Goal: Task Accomplishment & Management: Use online tool/utility

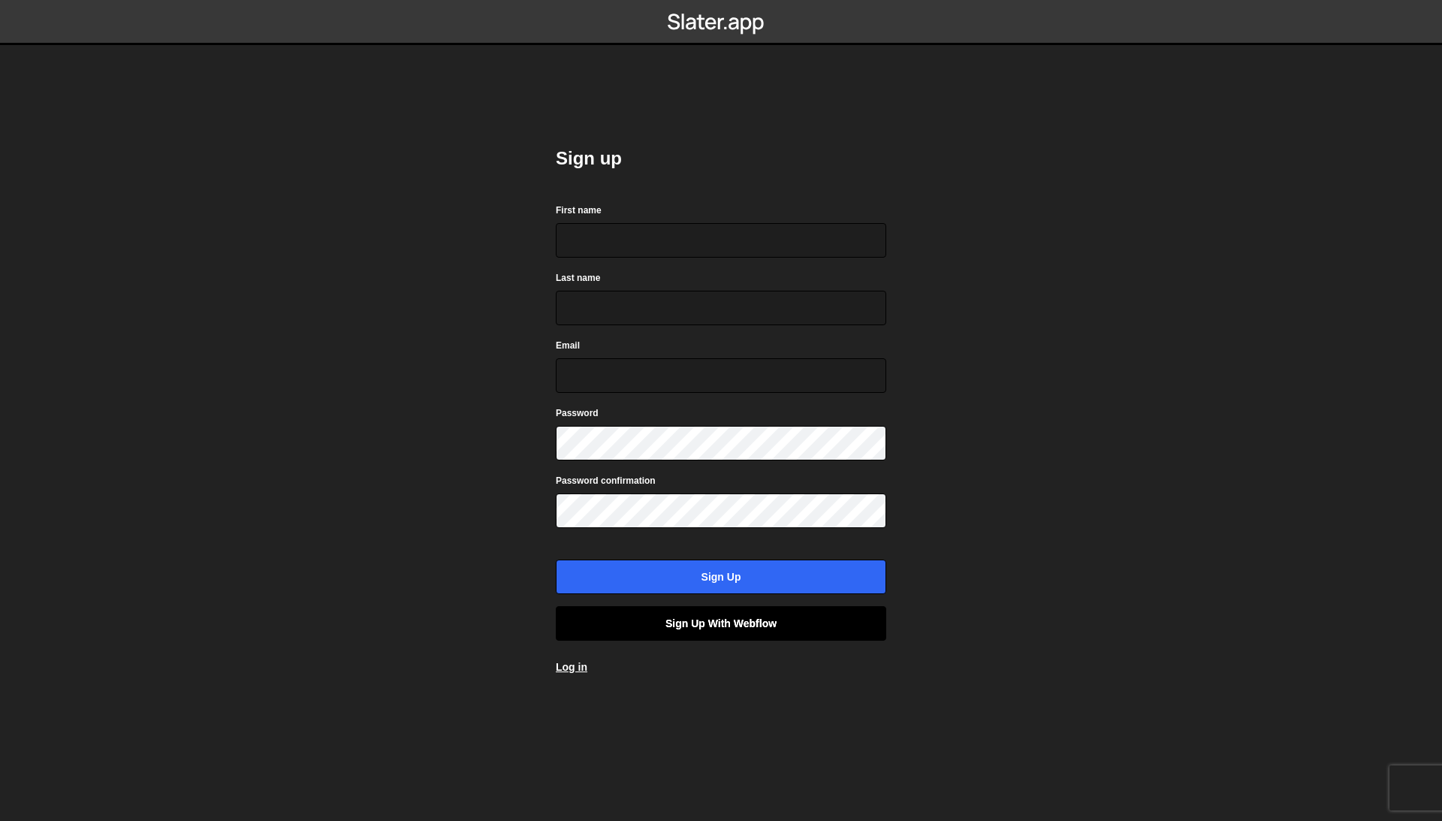
click at [647, 619] on link "Sign up with Webflow" at bounding box center [721, 623] width 330 height 35
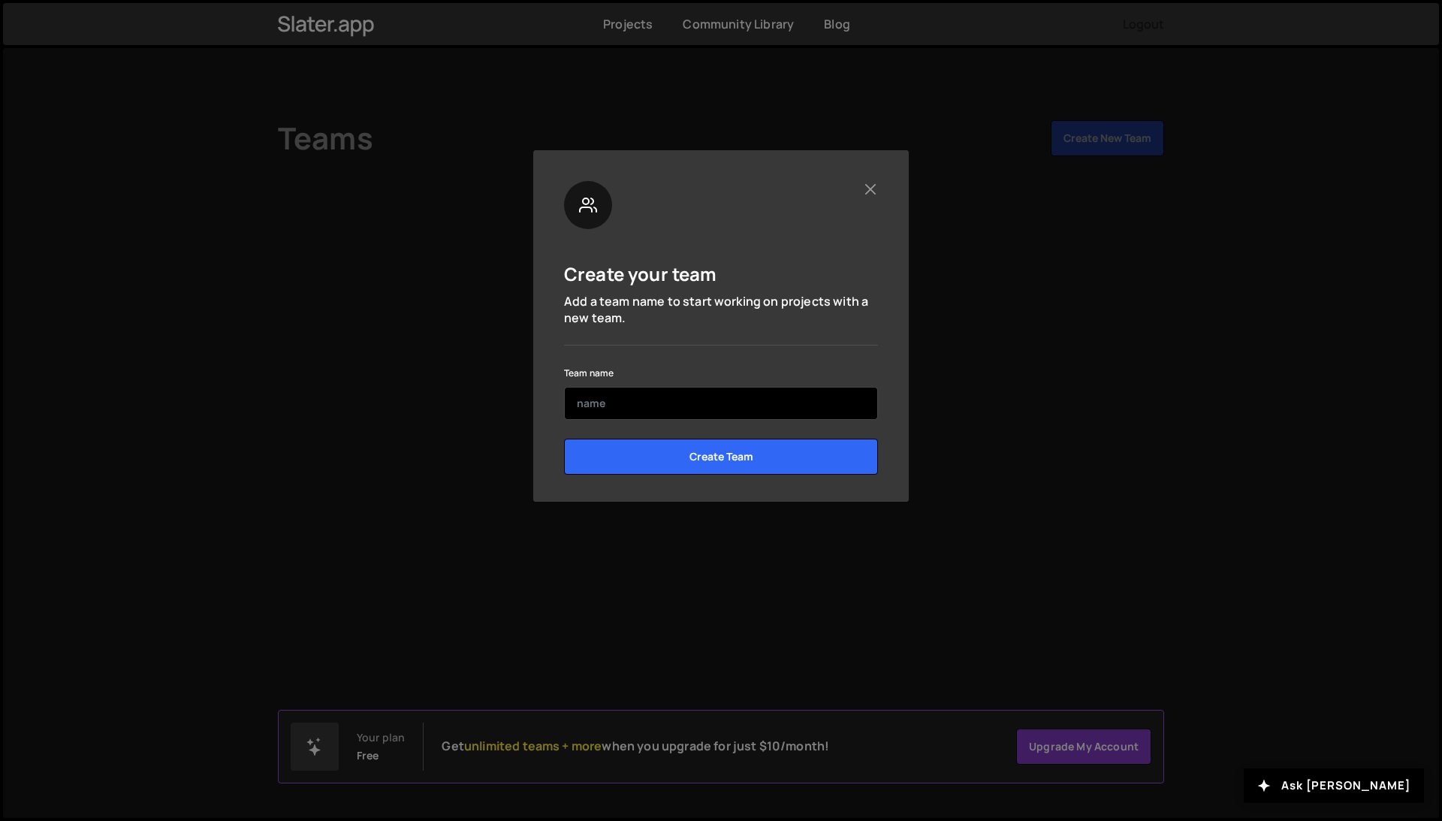
click at [605, 400] on input "text" at bounding box center [721, 403] width 314 height 33
type input "helloaugust"
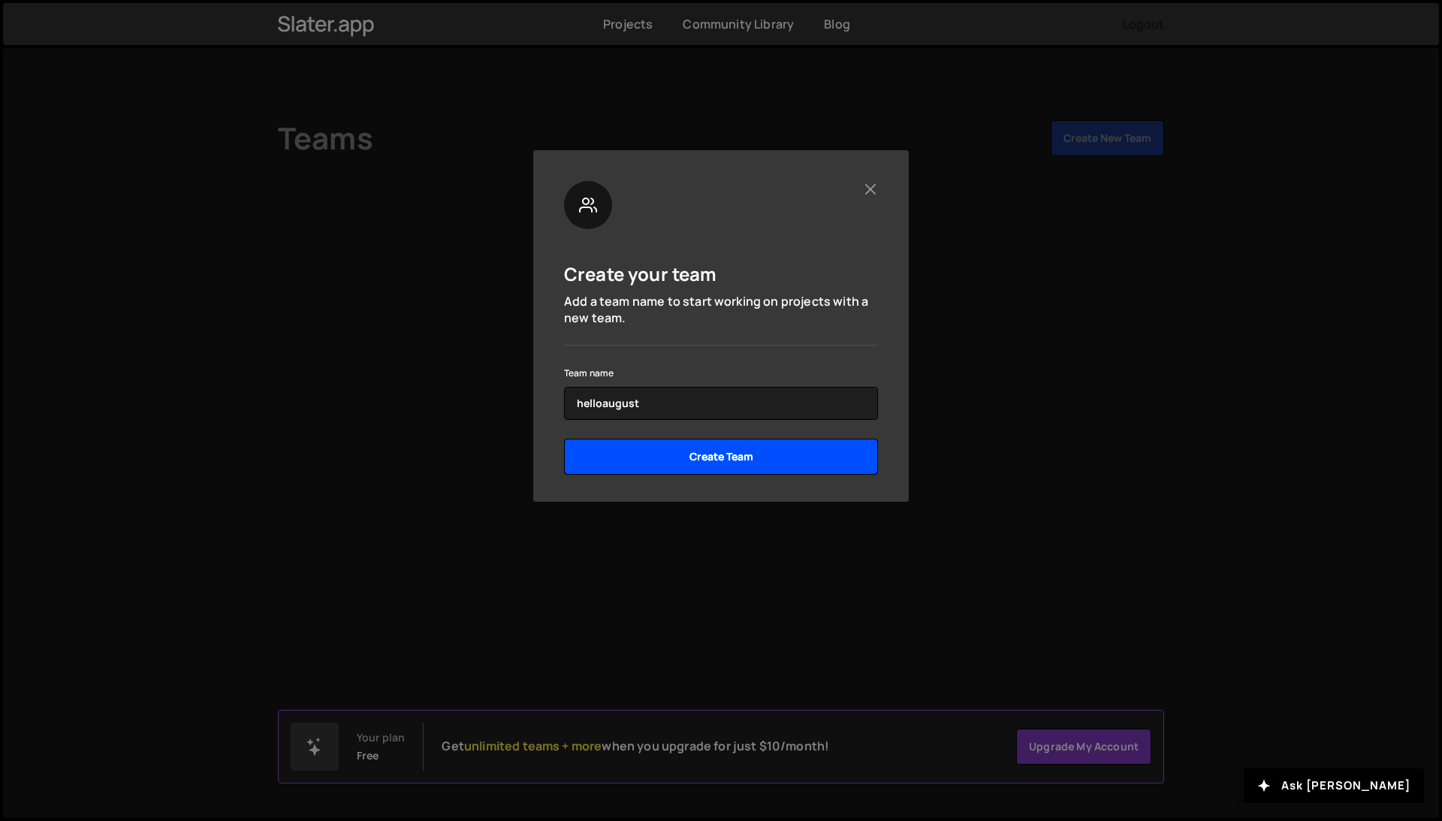
click at [685, 451] on input "Create Team" at bounding box center [721, 457] width 314 height 36
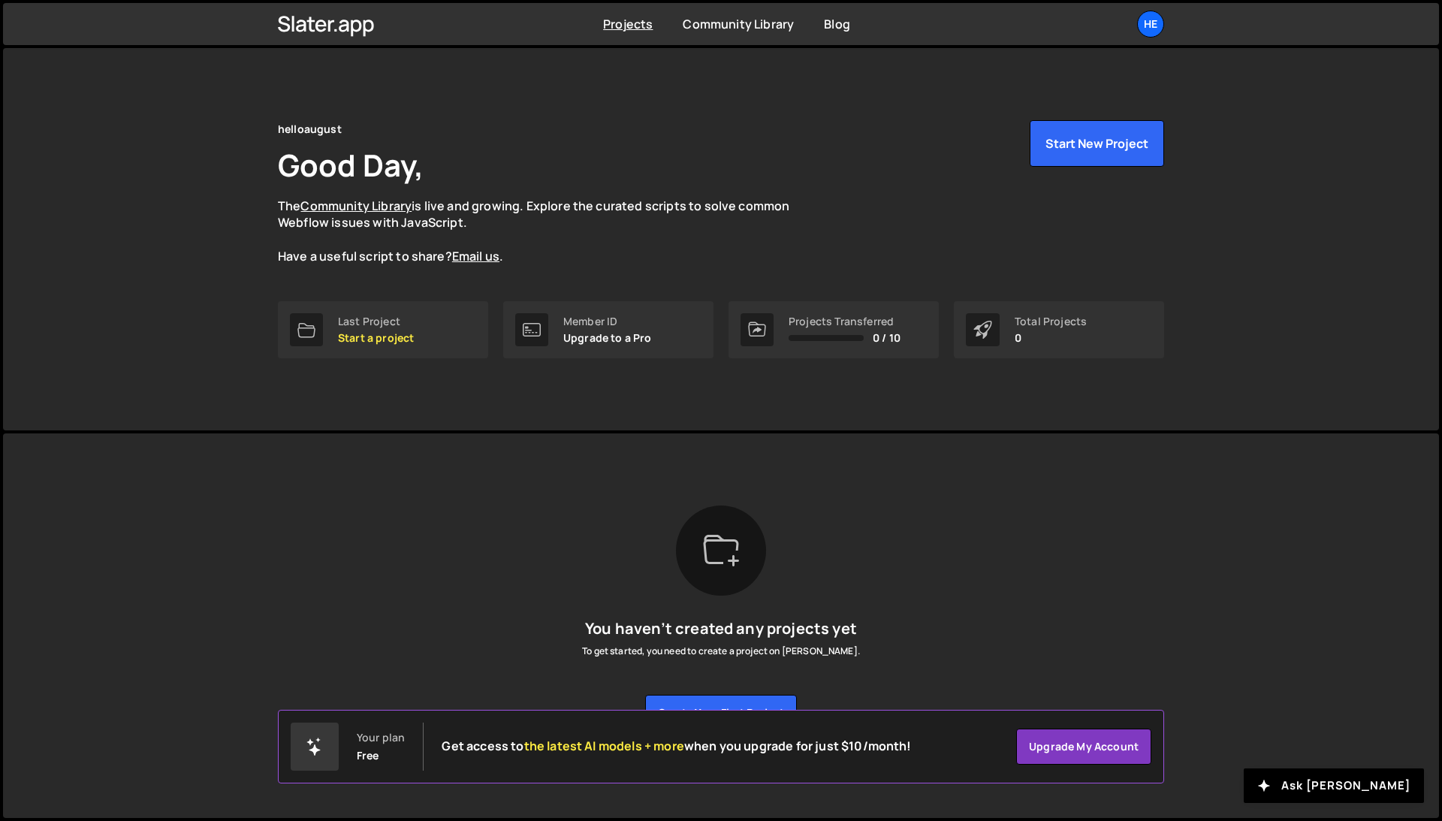
click at [844, 614] on div "You haven’t created any projects yet To get started, you need to create a proje…" at bounding box center [721, 618] width 886 height 225
click at [357, 334] on p "Start a project" at bounding box center [376, 338] width 76 height 12
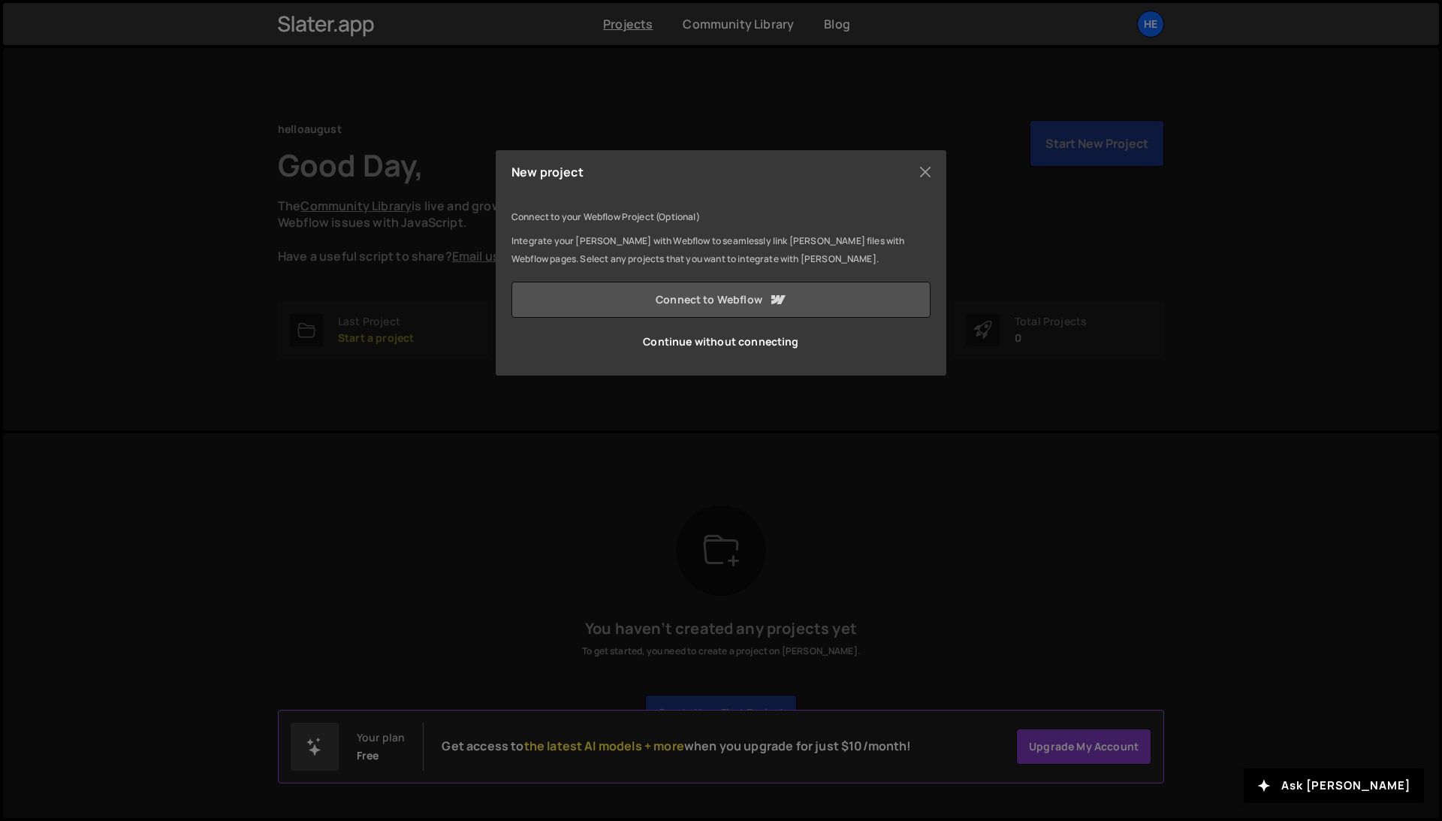
click at [750, 300] on link "Connect to Webflow" at bounding box center [721, 300] width 419 height 36
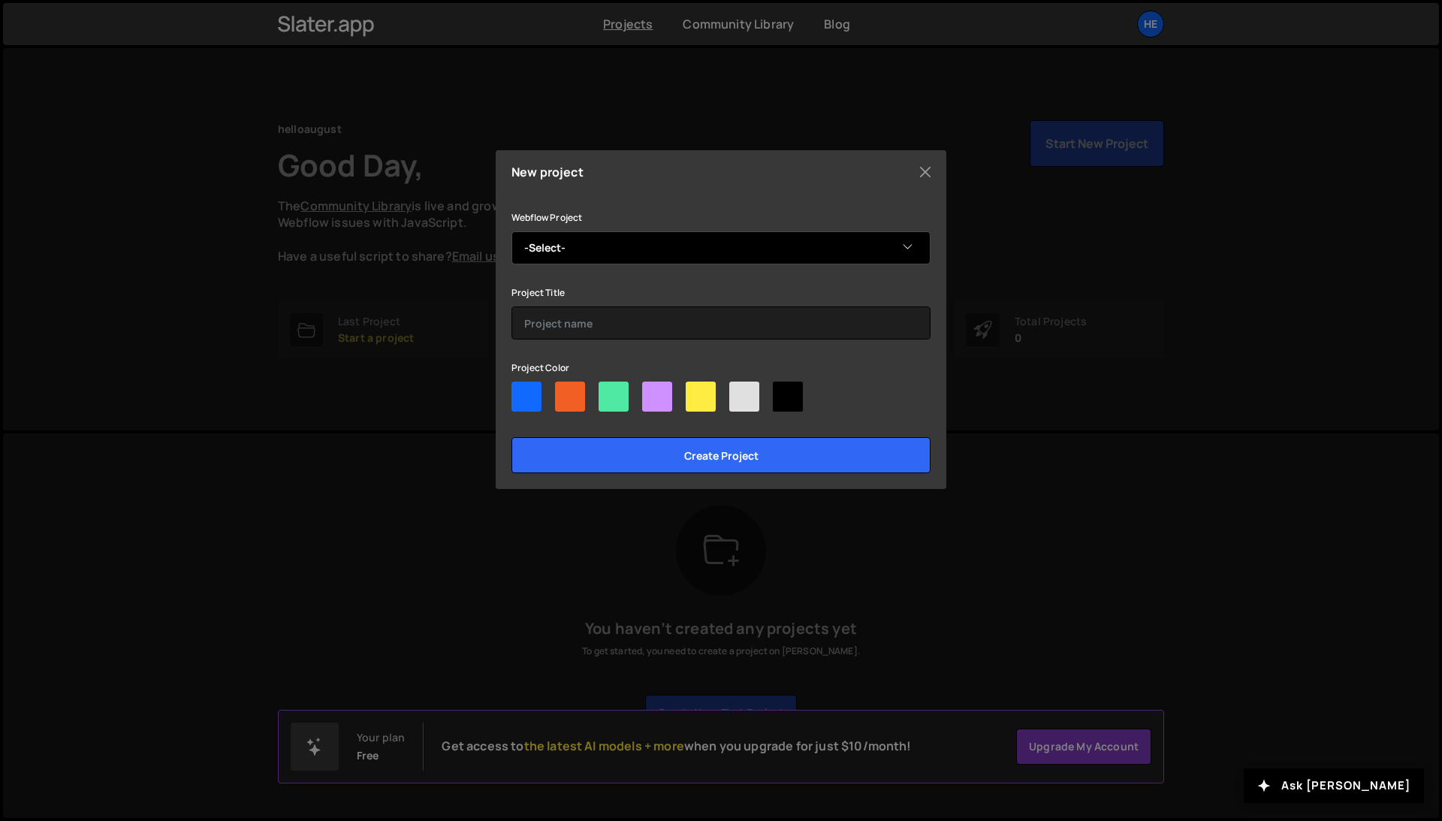
click at [562, 243] on select "-Select- AYA Group A/S" at bounding box center [721, 247] width 419 height 33
select select "68e3844e1e2c71754c47722f"
click at [512, 231] on select "-Select- AYA Group A/S" at bounding box center [721, 247] width 419 height 33
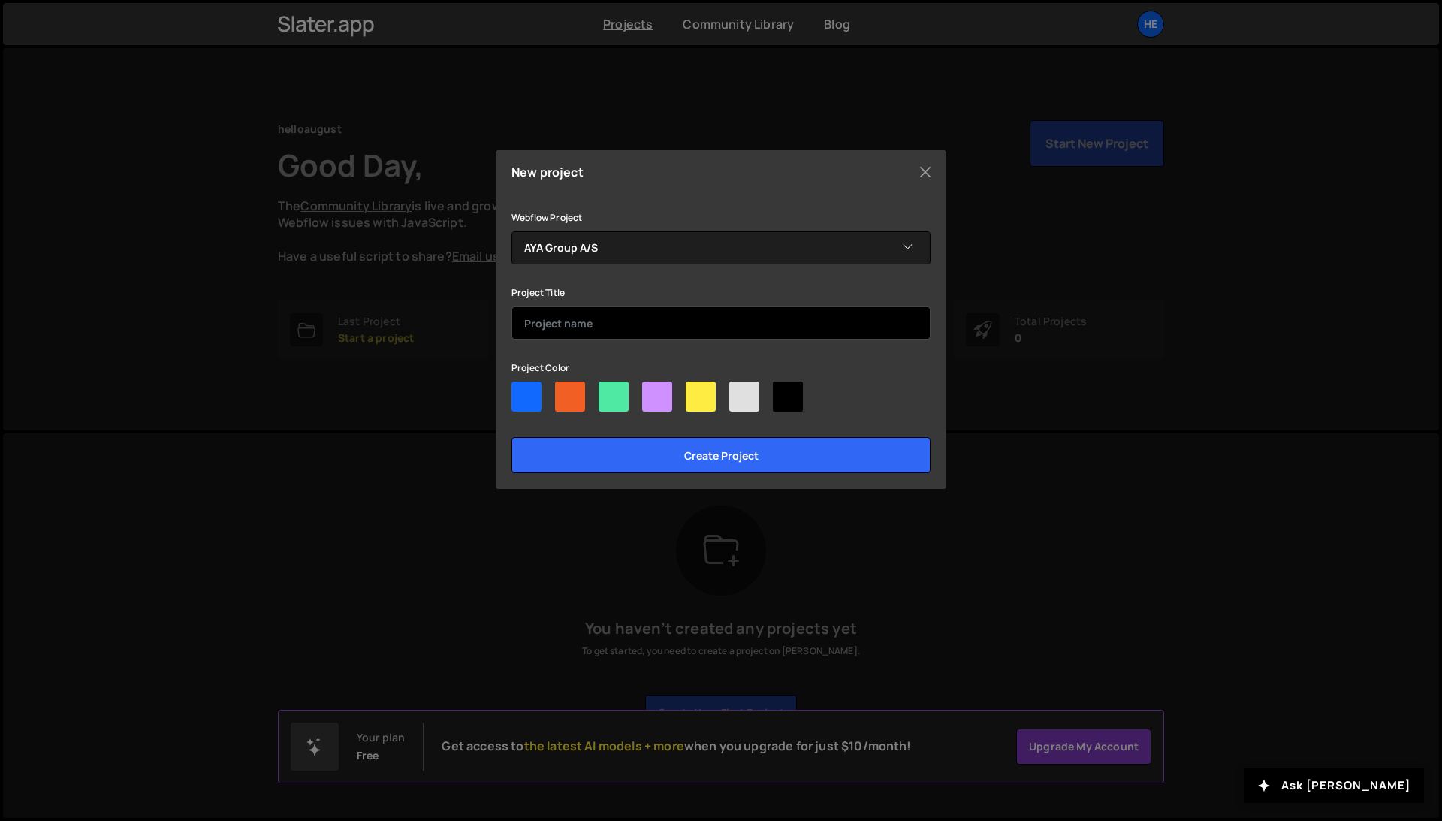
click at [598, 326] on input "text" at bounding box center [721, 322] width 419 height 33
type input "AYA Group A/S"
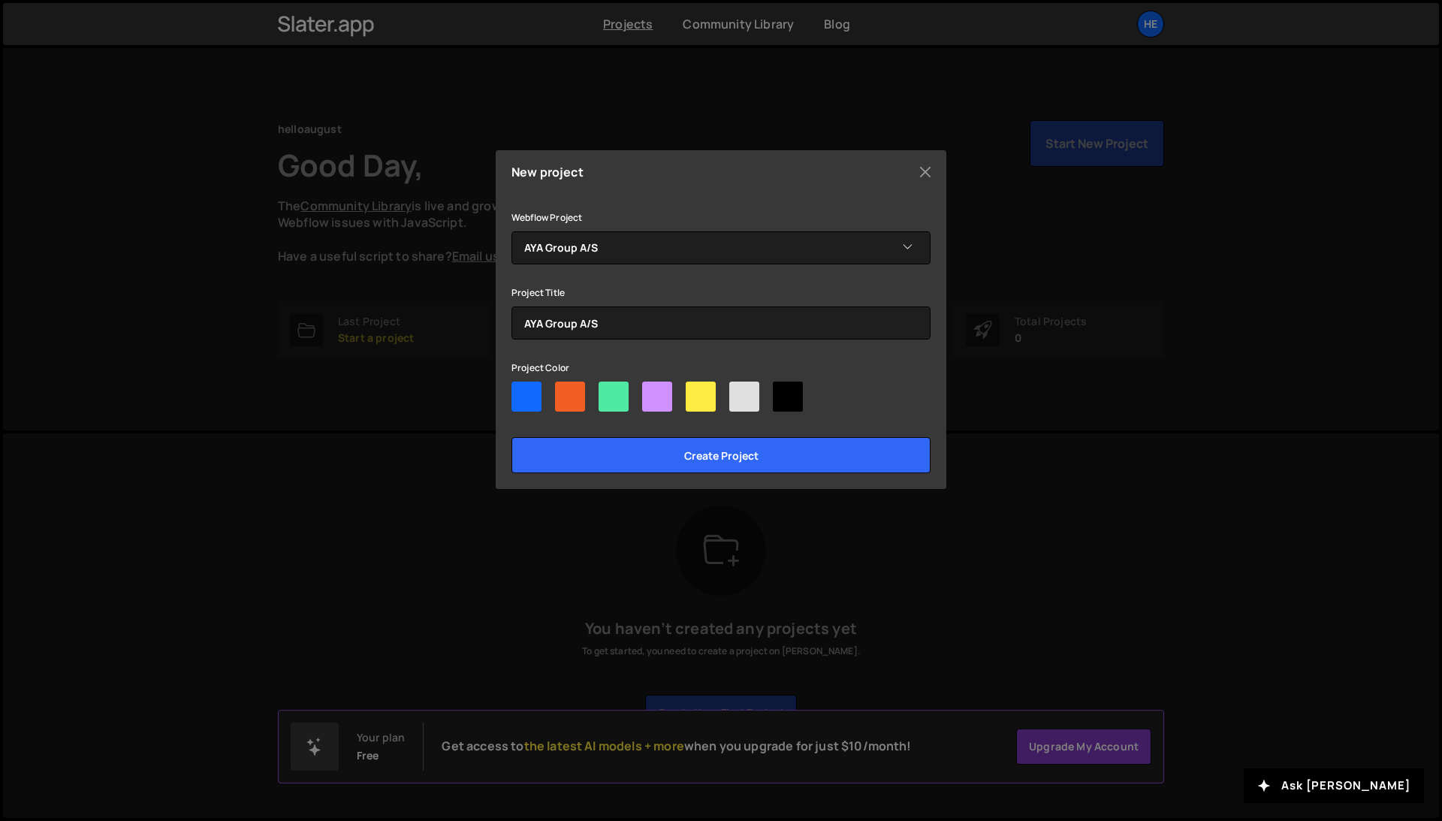
drag, startPoint x: 877, startPoint y: 372, endPoint x: 699, endPoint y: 397, distance: 180.5
click at [876, 372] on div "Project Color" at bounding box center [721, 387] width 419 height 59
click at [515, 397] on div at bounding box center [527, 397] width 30 height 30
click at [515, 391] on input"] "radio" at bounding box center [517, 387] width 10 height 10
radio input"] "true"
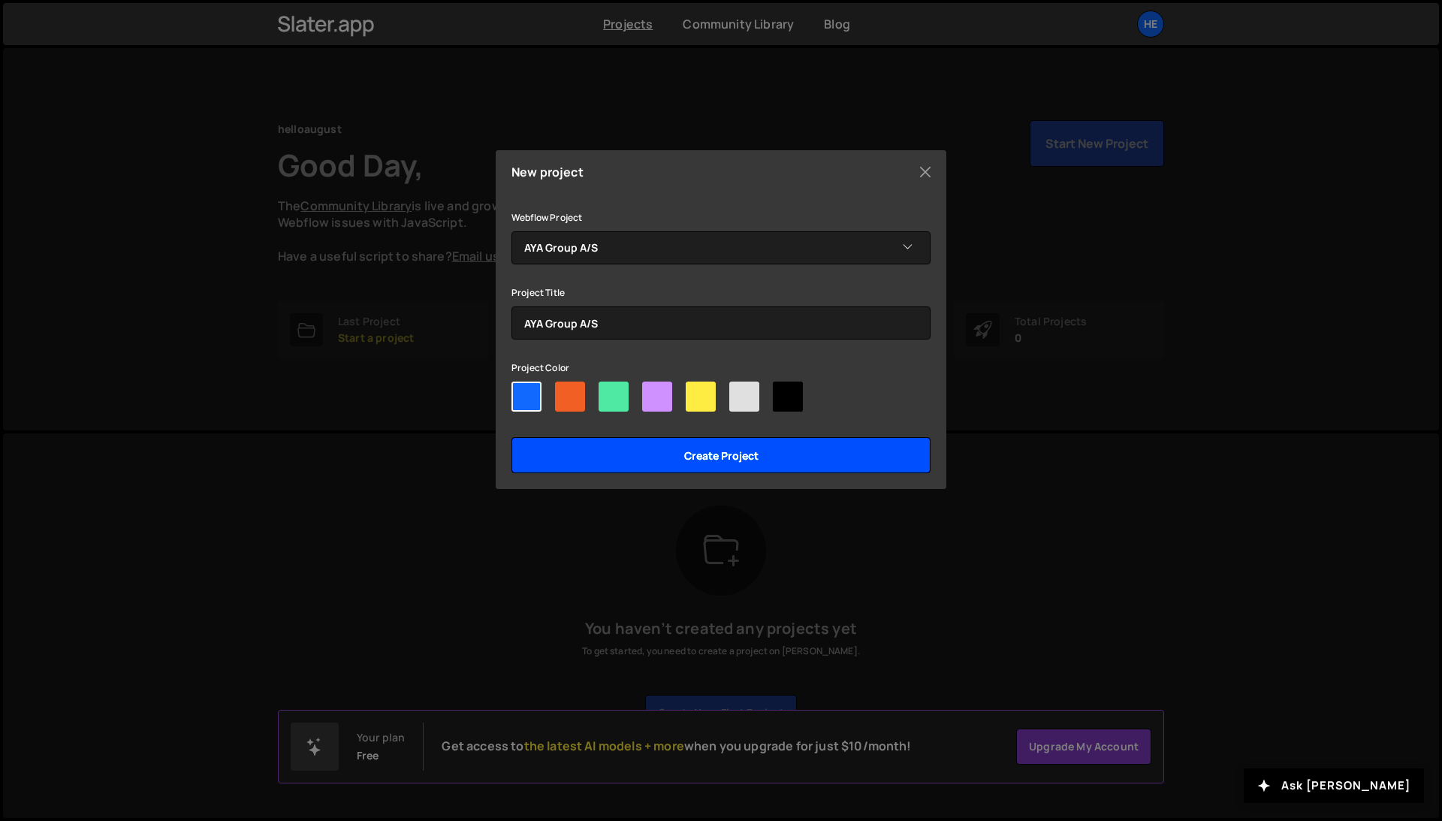
click at [651, 451] on input "Create project" at bounding box center [721, 455] width 419 height 36
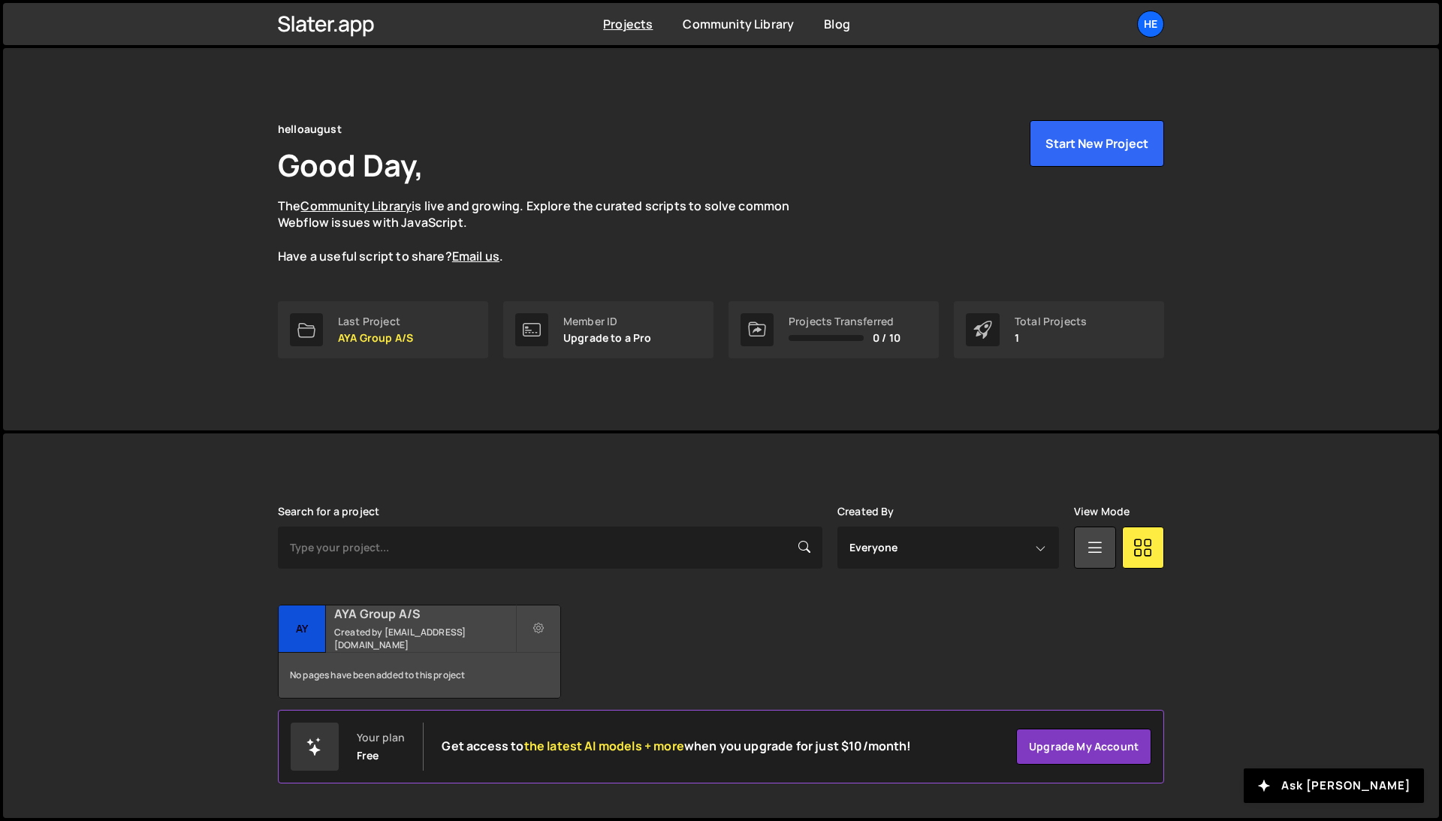
click at [372, 662] on div "No pages have been added to this project" at bounding box center [420, 675] width 282 height 45
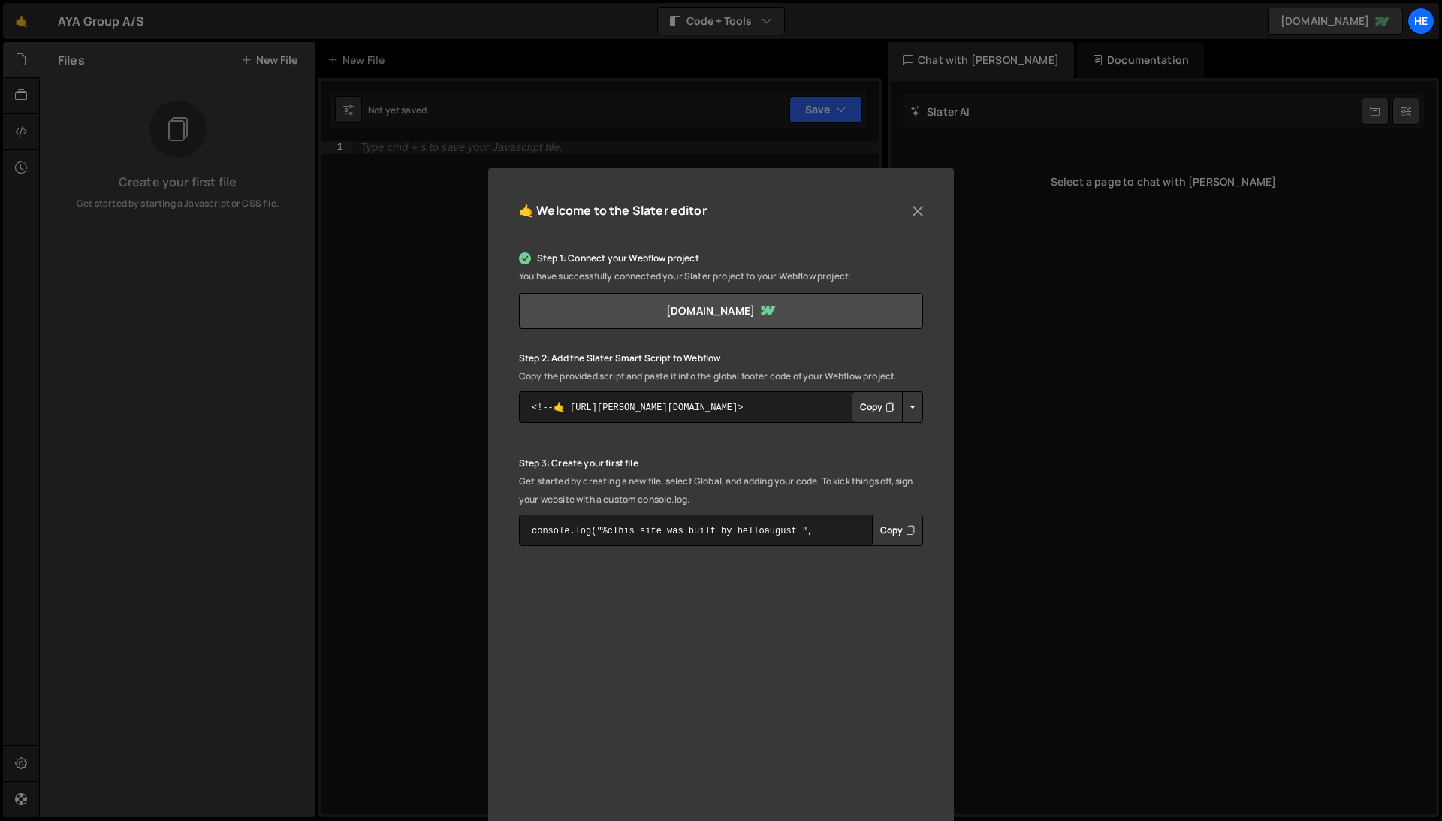
click at [868, 407] on button "Copy" at bounding box center [877, 407] width 51 height 32
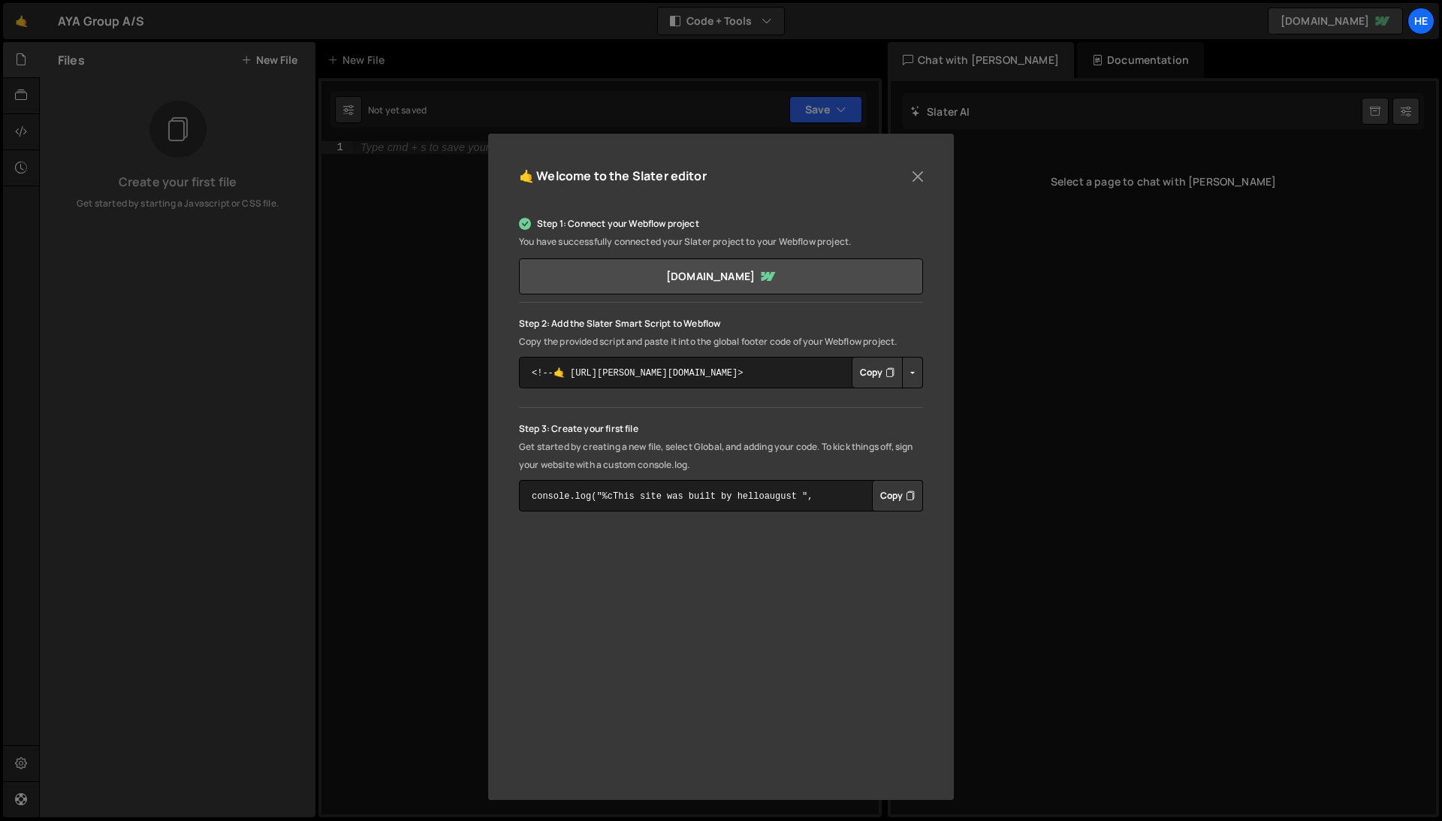
scroll to position [35, 0]
click at [498, 325] on div "🤙 Welcome to the Slater editor Step 1: Connect your Webflow project You have su…" at bounding box center [721, 467] width 466 height 666
click at [907, 370] on button "Button group with nested dropdown" at bounding box center [912, 373] width 21 height 32
click at [919, 350] on div "Step 2: Add the Slater Smart Script to Webflow Copy the provided script and pas…" at bounding box center [721, 352] width 404 height 74
click at [859, 372] on button "Copy" at bounding box center [877, 373] width 51 height 32
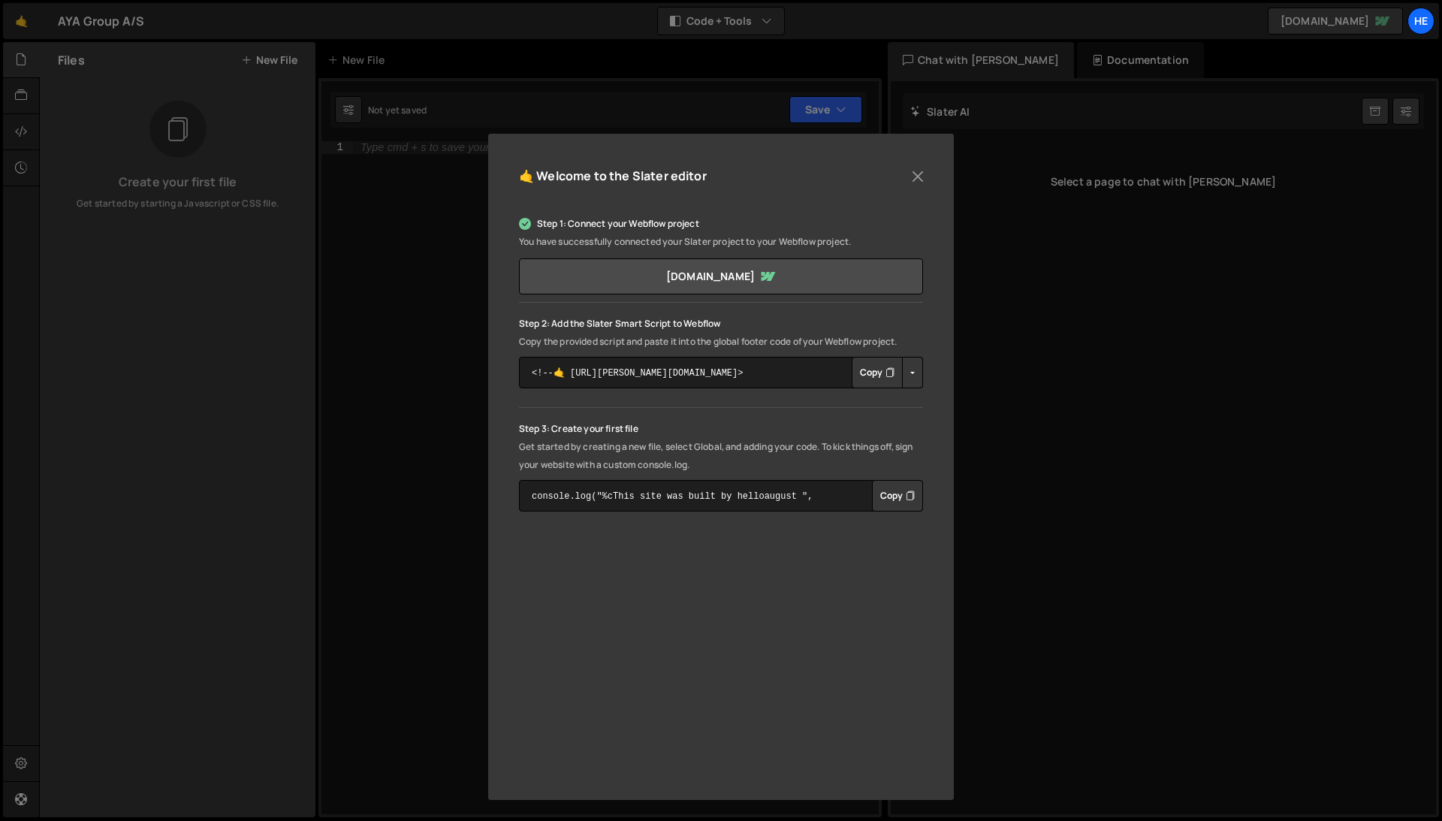
click at [505, 386] on div "🤙 Welcome to the Slater editor Step 1: Connect your Webflow project You have su…" at bounding box center [721, 467] width 466 height 666
click at [445, 307] on div "🤙 Welcome to the Slater editor Step 1: Connect your Webflow project You have su…" at bounding box center [721, 410] width 1442 height 821
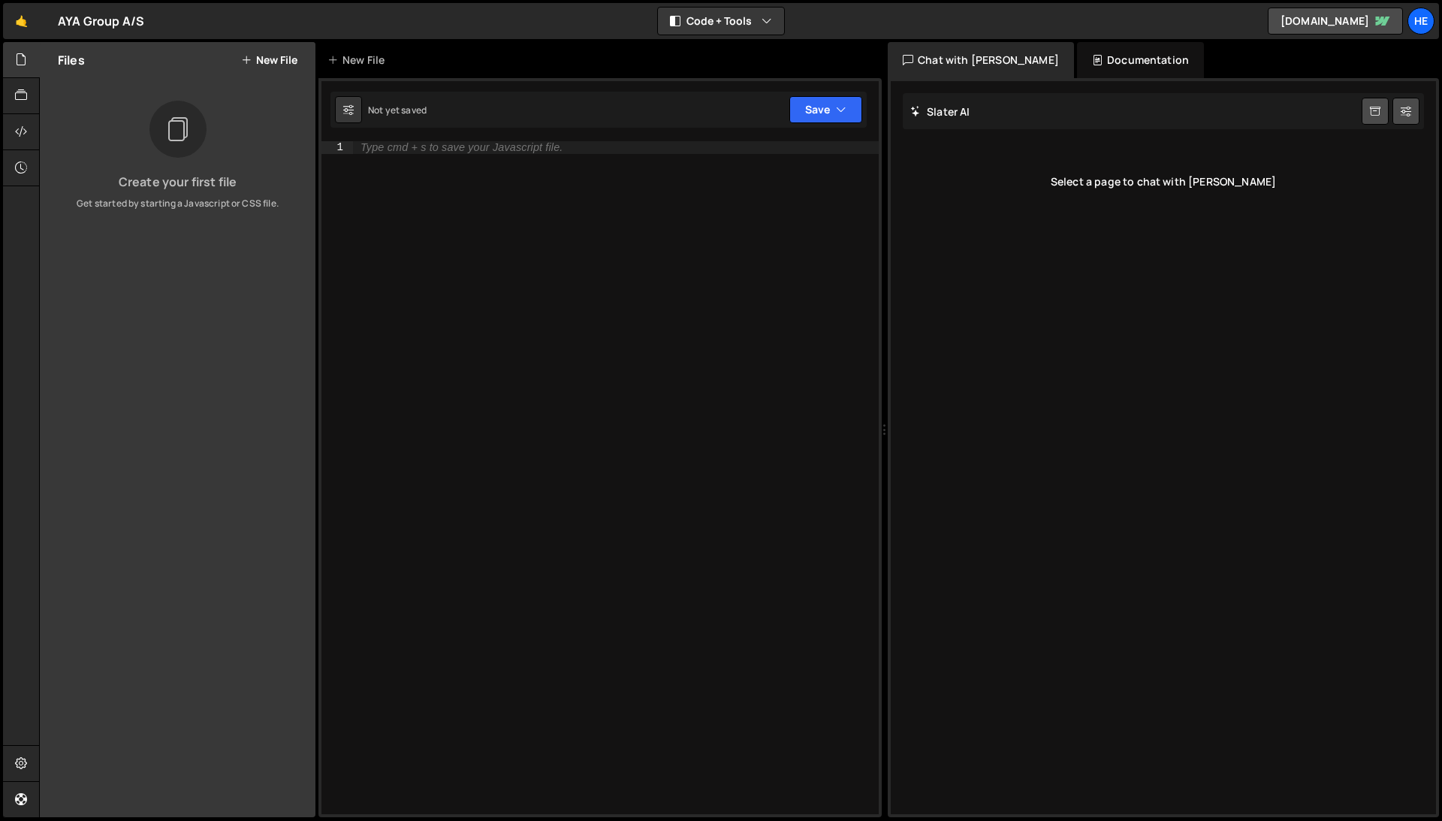
click at [267, 56] on button "New File" at bounding box center [269, 60] width 56 height 12
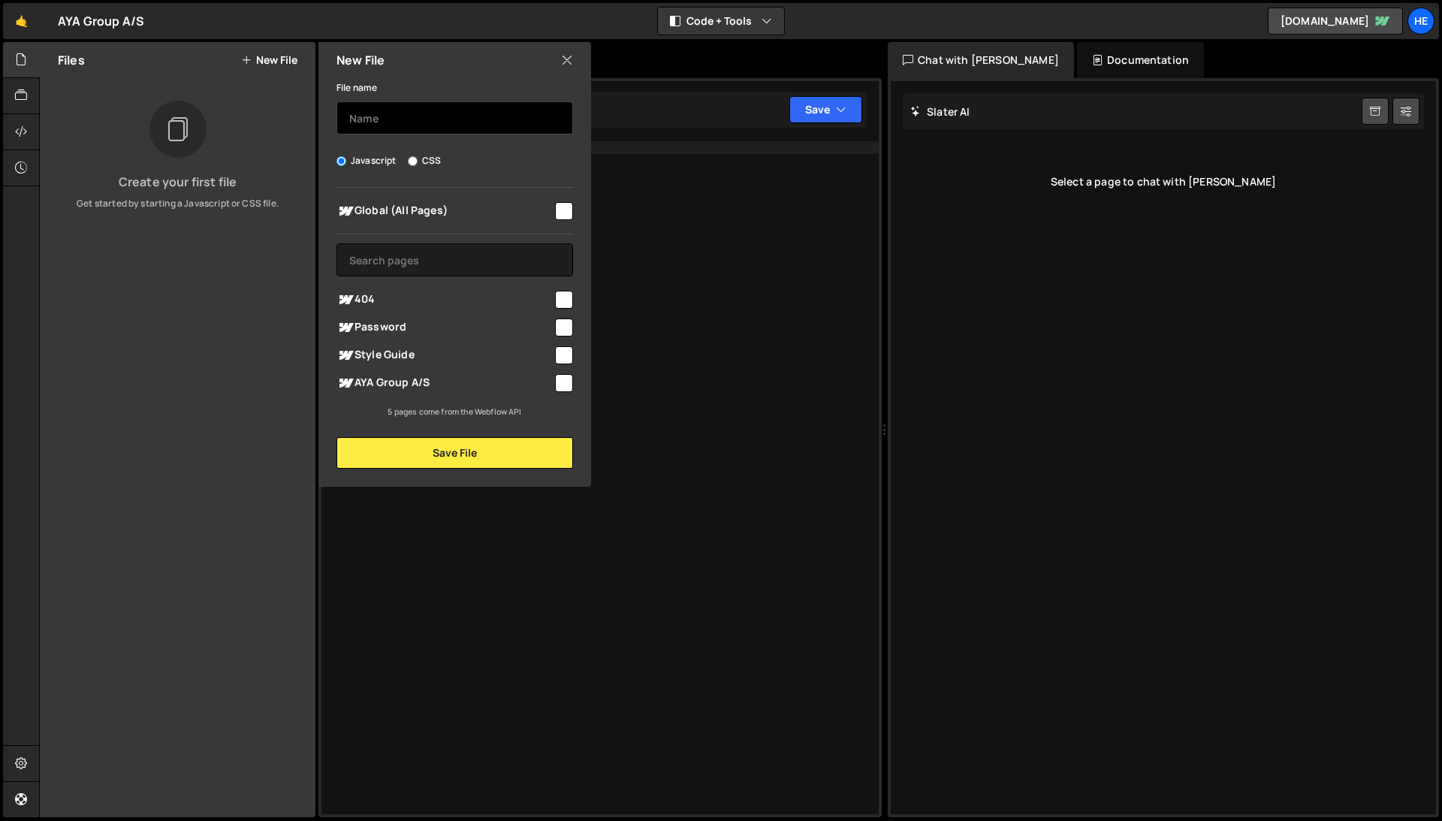
click at [416, 113] on input "text" at bounding box center [455, 117] width 237 height 33
click at [560, 218] on input "checkbox" at bounding box center [564, 211] width 18 height 18
checkbox input "true"
click at [400, 113] on input "text" at bounding box center [455, 117] width 237 height 33
click at [665, 243] on div "Type cmd + s to save your Javascript file." at bounding box center [616, 490] width 526 height 698
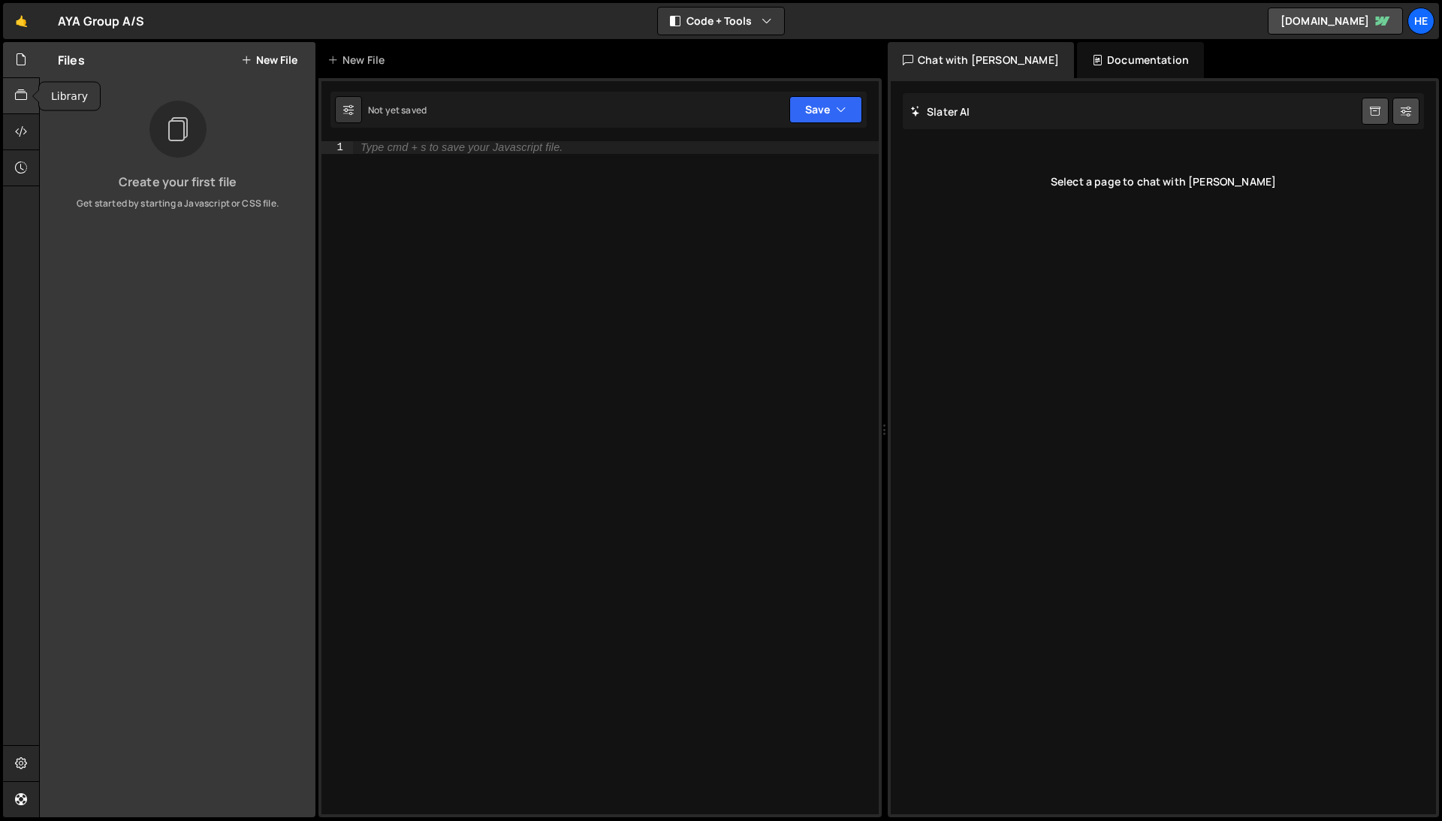
click at [20, 89] on icon at bounding box center [21, 95] width 12 height 17
click at [22, 59] on icon at bounding box center [21, 59] width 12 height 17
